Goal: Navigation & Orientation: Find specific page/section

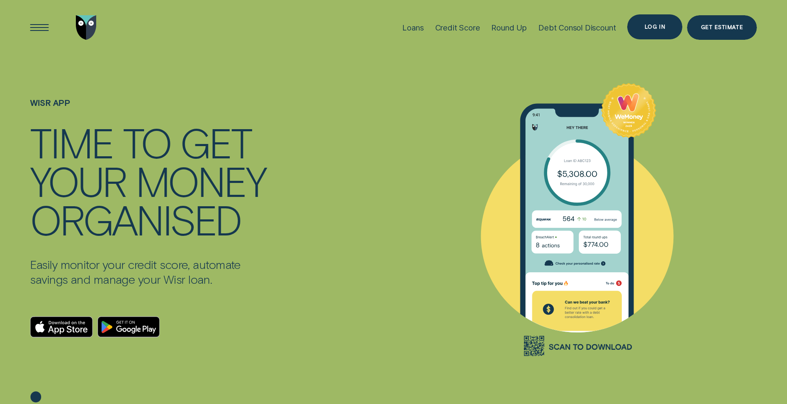
click at [662, 25] on div "Log in" at bounding box center [655, 27] width 21 height 5
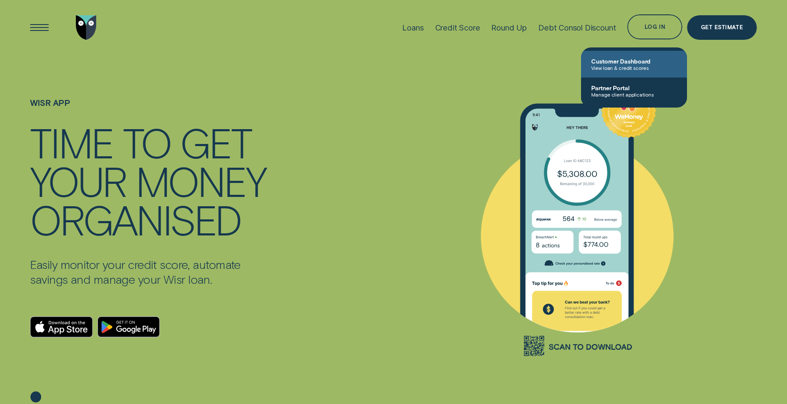
click at [623, 65] on span "View loan & credit scores" at bounding box center [634, 68] width 86 height 6
